Goal: Information Seeking & Learning: Check status

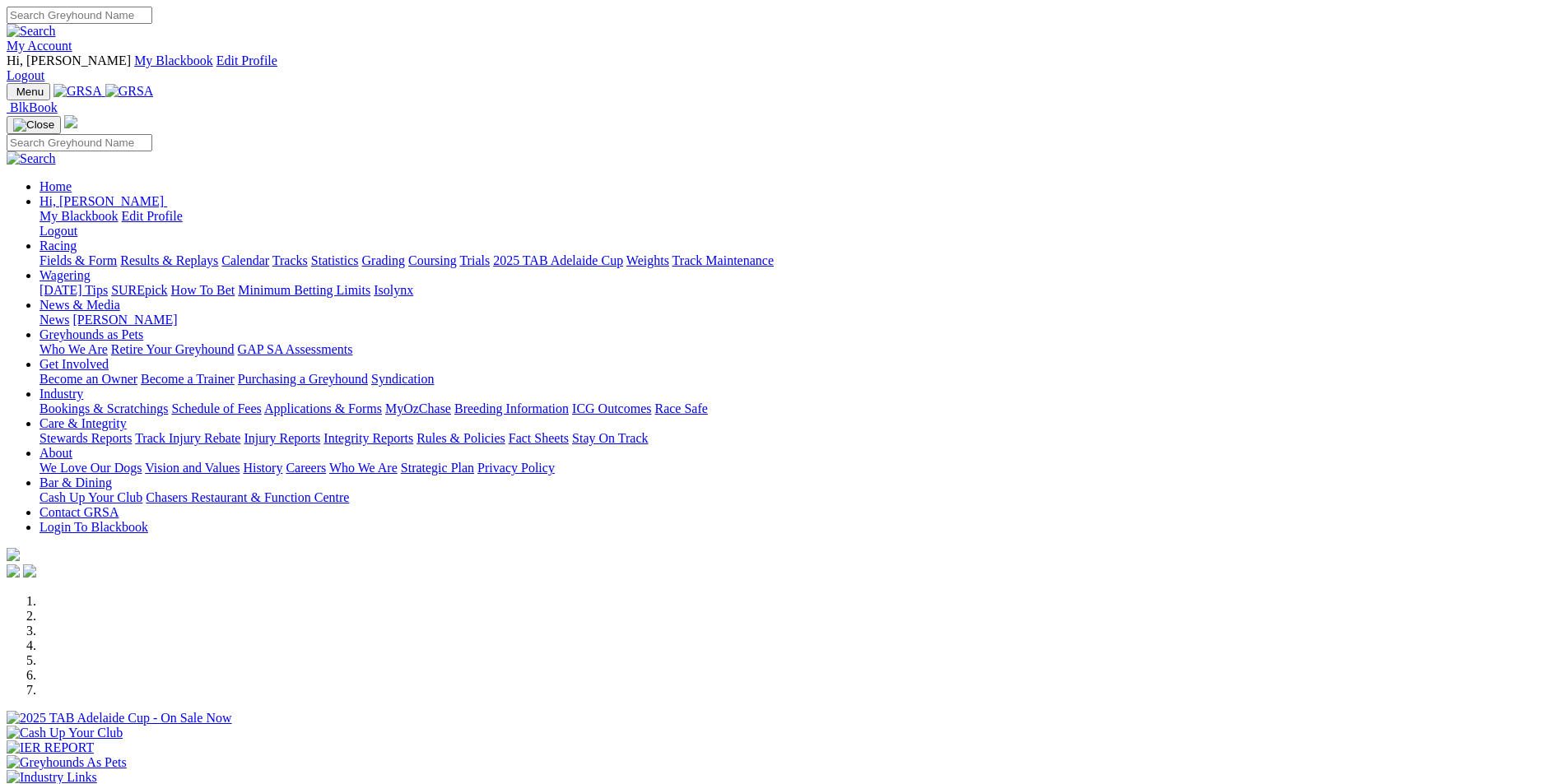
click at [218, 253] on link "Results & Replays" at bounding box center [168, 260] width 98 height 14
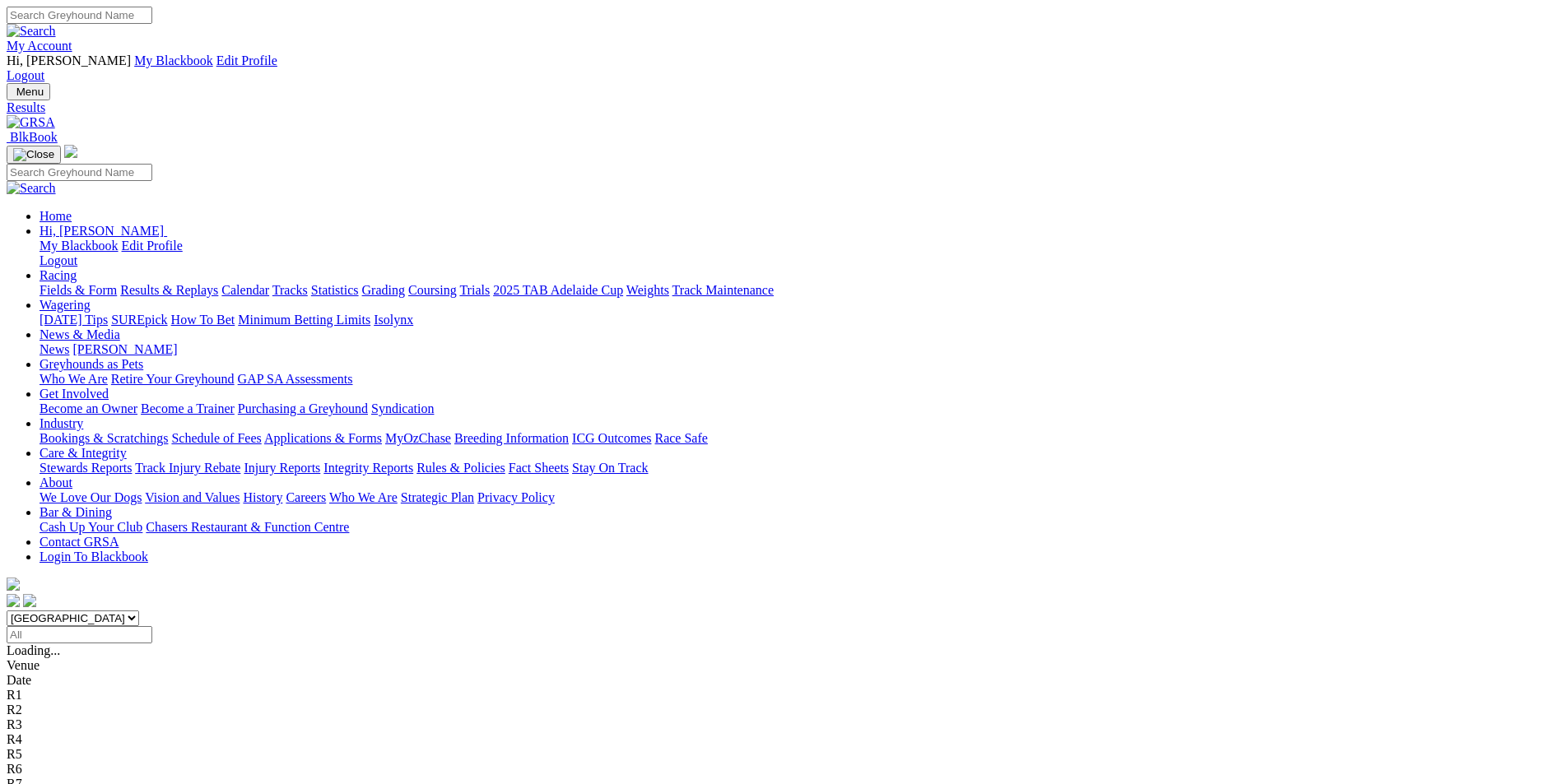
click at [62, 762] on span "8 7 2 6" at bounding box center [43, 769] width 37 height 14
click at [62, 747] on span "2 4 7 1" at bounding box center [43, 754] width 37 height 14
click at [62, 732] on span "7 2 5 8" at bounding box center [43, 739] width 37 height 14
click at [62, 718] on span "7 1 6 2" at bounding box center [43, 725] width 37 height 14
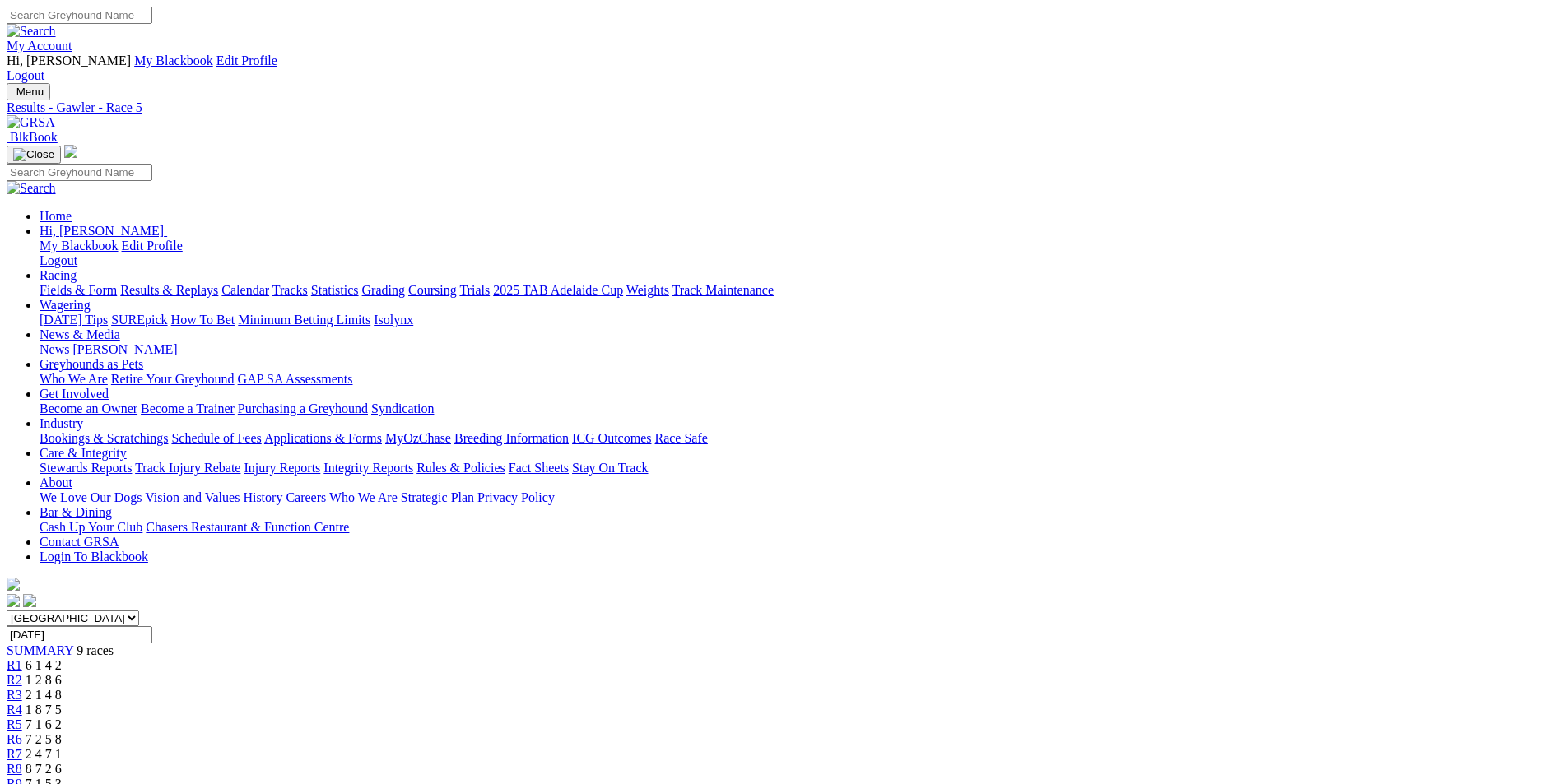
click at [62, 702] on span "1 8 7 5" at bounding box center [43, 709] width 37 height 14
click at [62, 688] on span "2 1 4 8" at bounding box center [43, 695] width 37 height 14
click at [62, 673] on span "1 2 8 6" at bounding box center [43, 680] width 37 height 14
click at [62, 658] on span "6 1 4 2" at bounding box center [43, 665] width 37 height 14
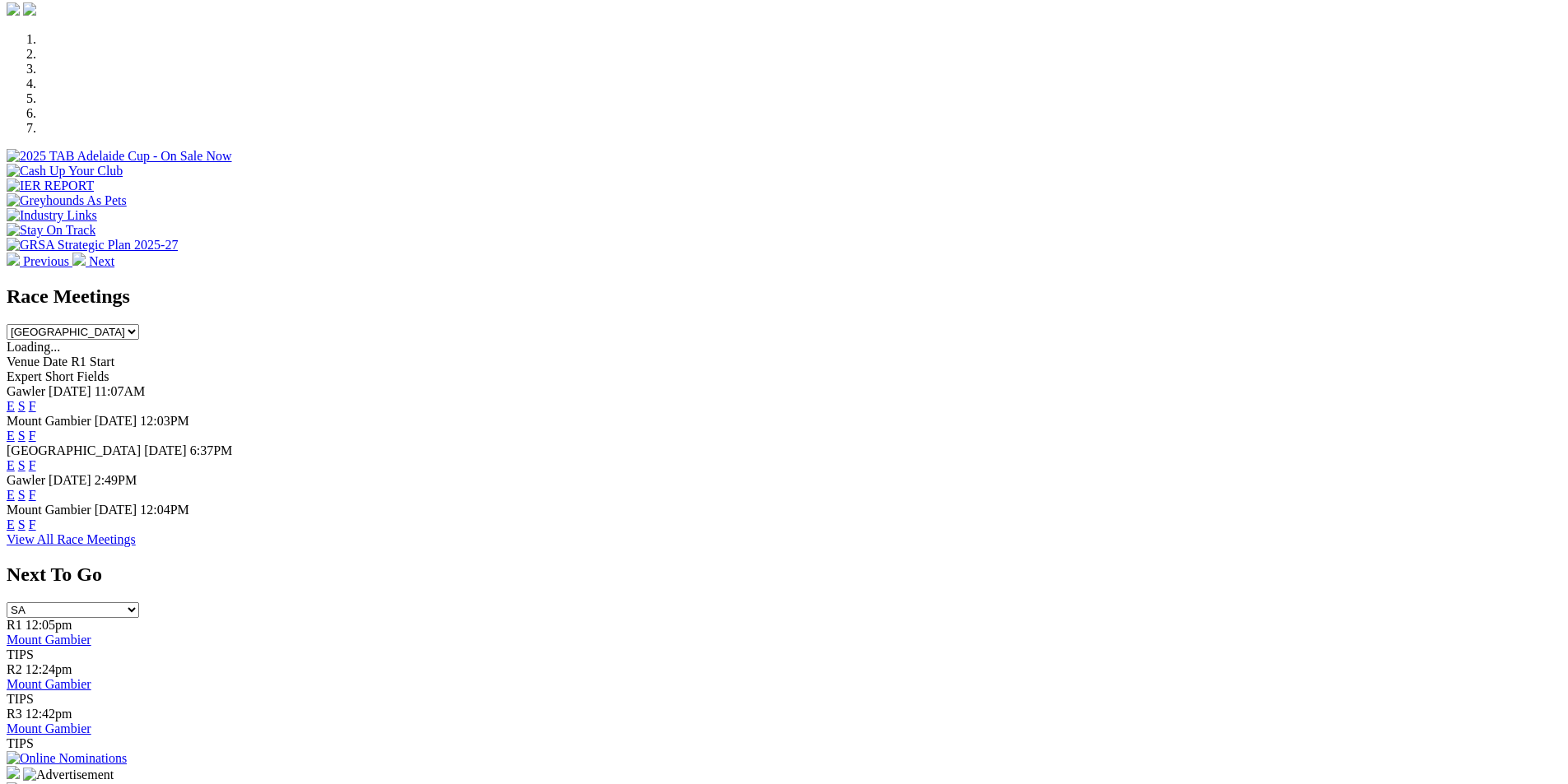
scroll to position [567, 0]
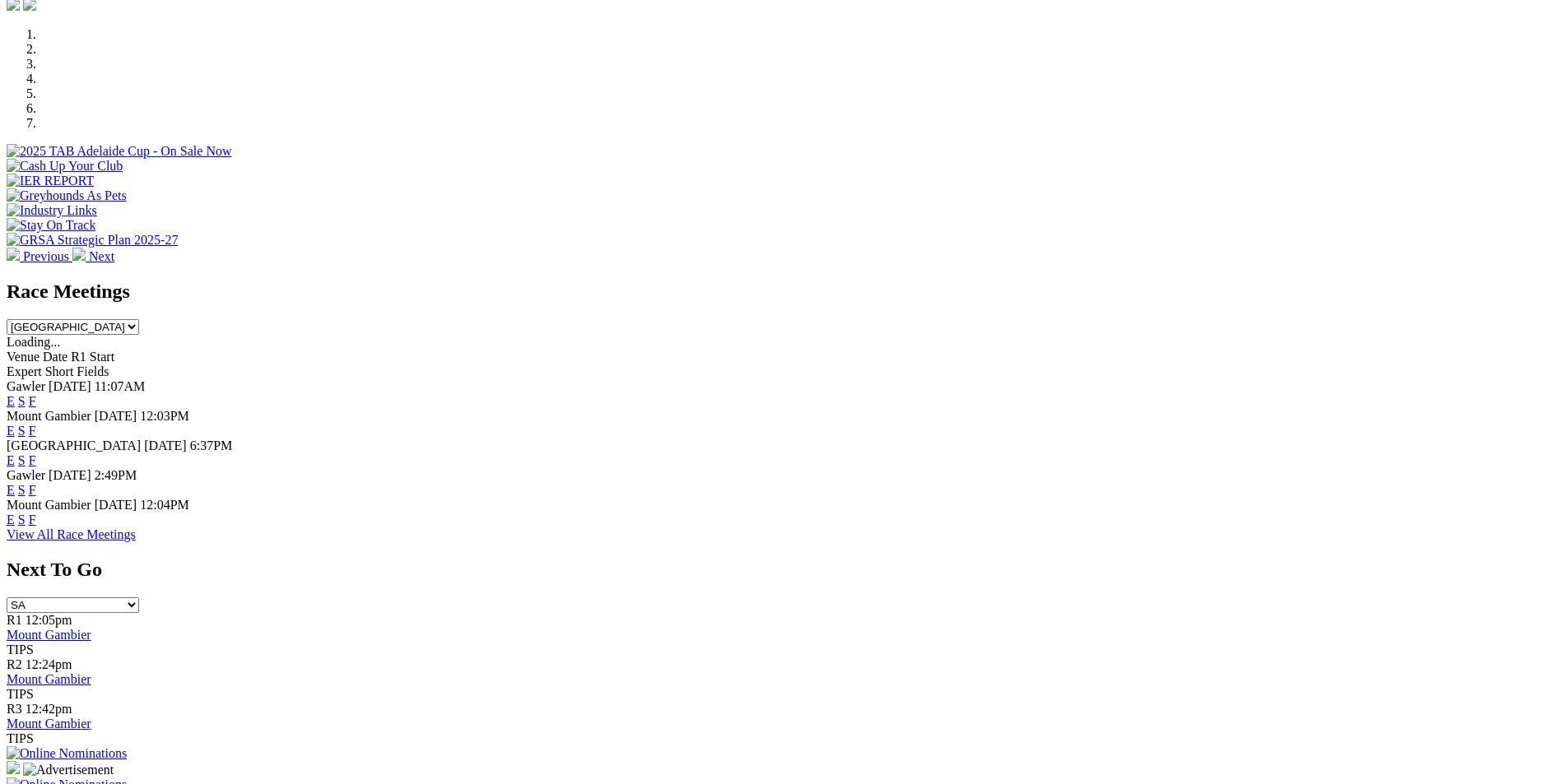
click at [37, 454] on link "F" at bounding box center [32, 460] width 8 height 14
